Goal: Find specific page/section: Find specific page/section

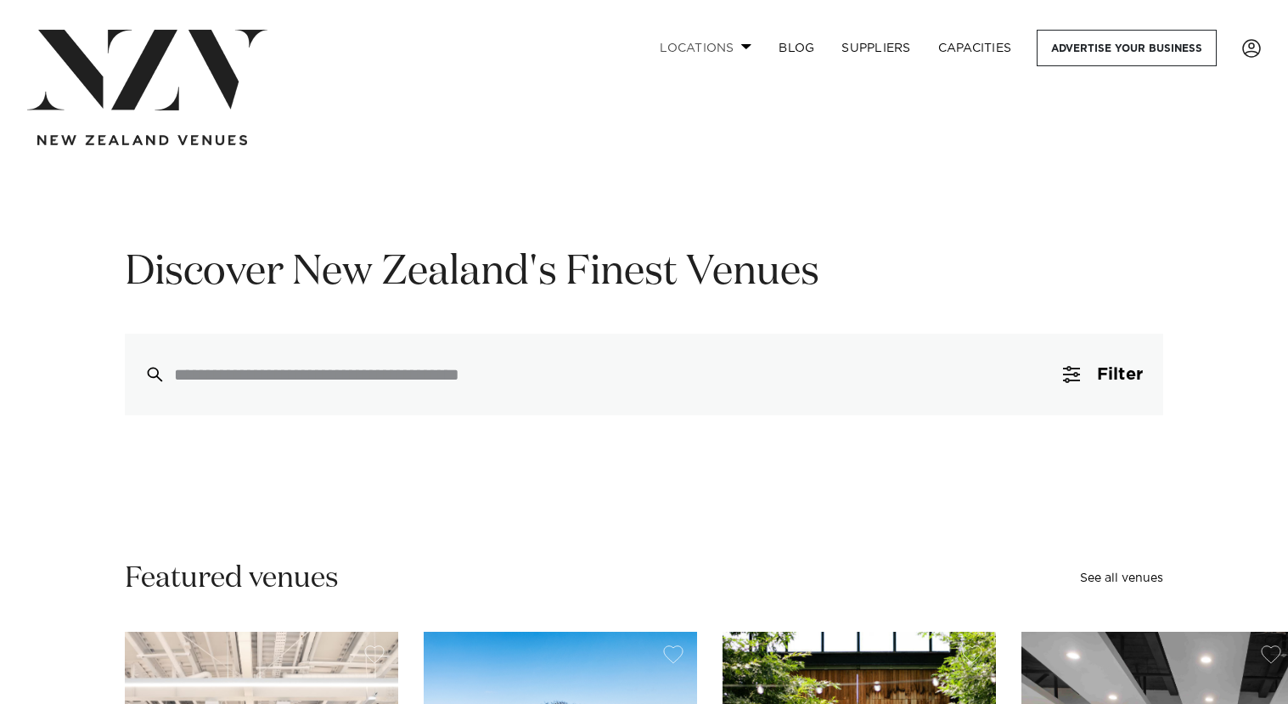
click at [739, 43] on link "Locations" at bounding box center [705, 48] width 119 height 37
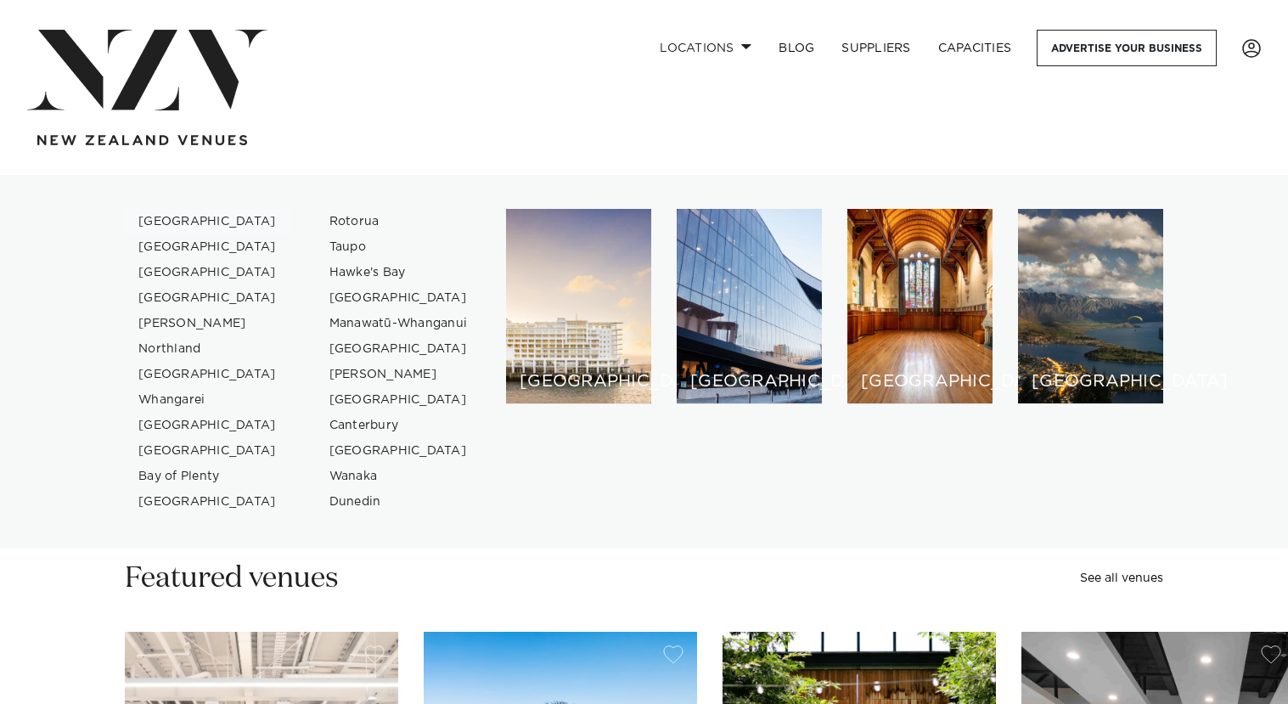
click at [174, 216] on link "[GEOGRAPHIC_DATA]" at bounding box center [208, 221] width 166 height 25
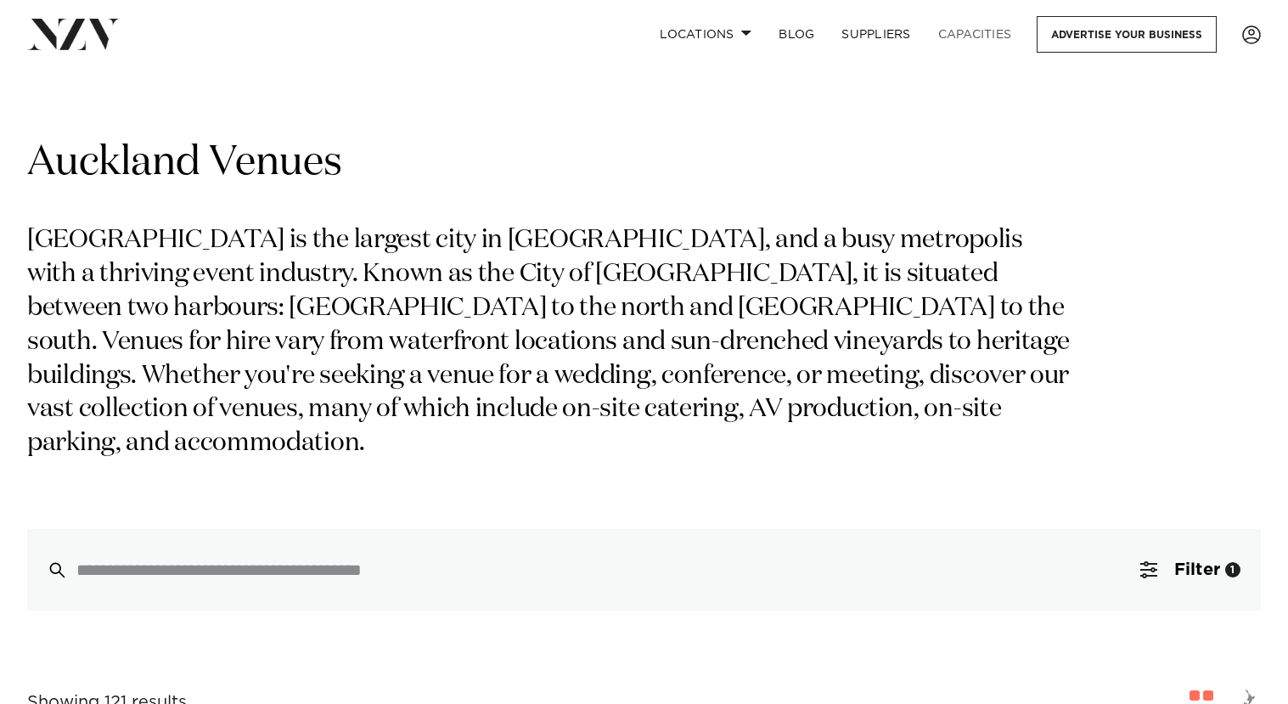
click at [975, 30] on link "Capacities" at bounding box center [975, 34] width 101 height 37
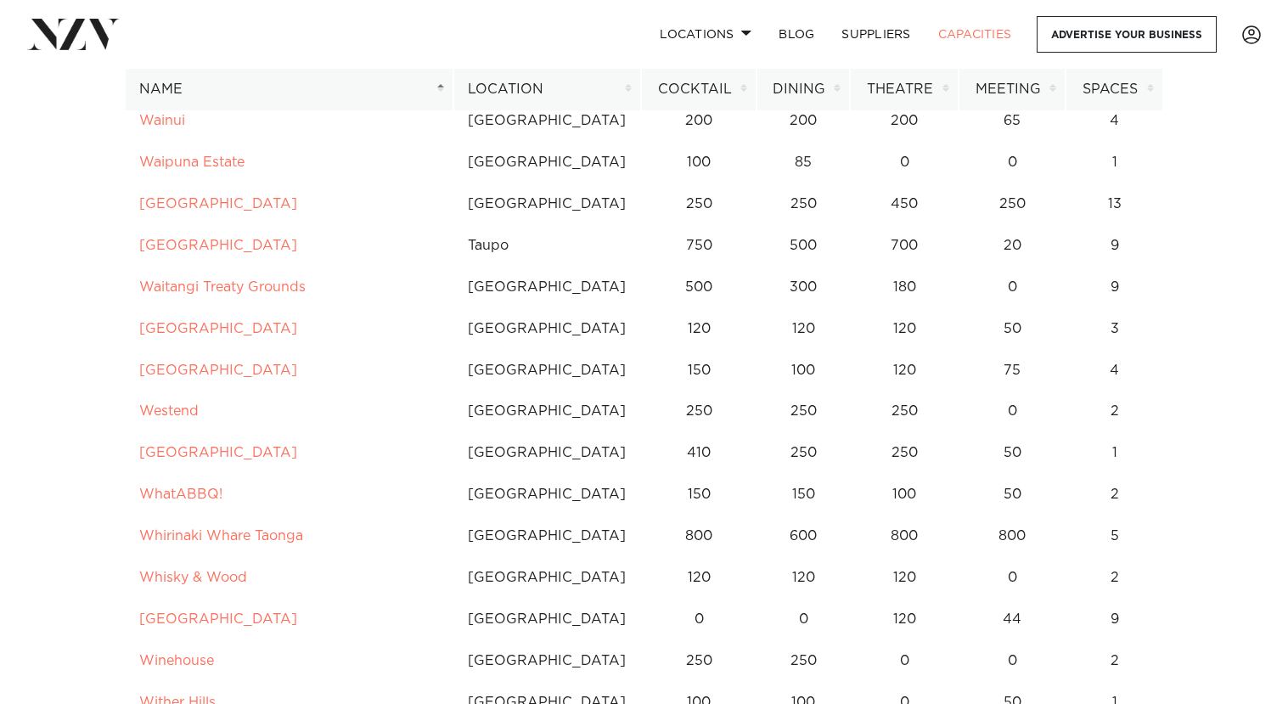
scroll to position [12873, 0]
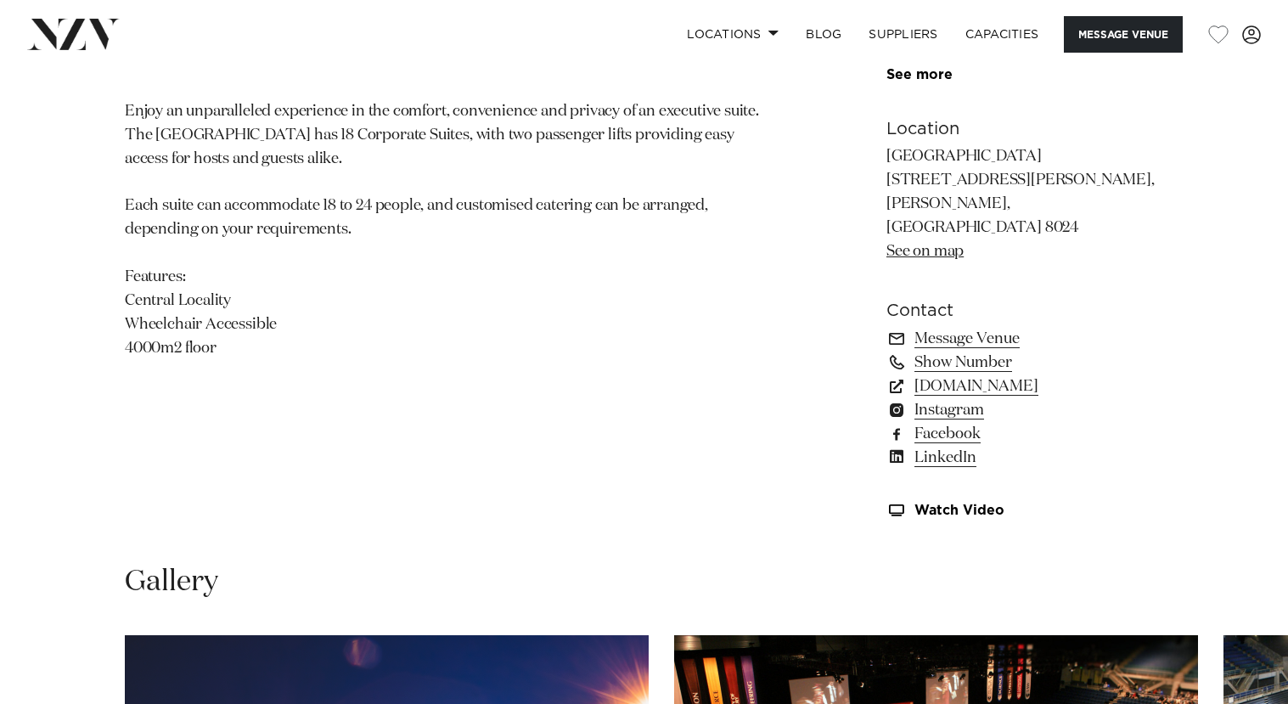
scroll to position [1116, 0]
